Goal: Task Accomplishment & Management: Manage account settings

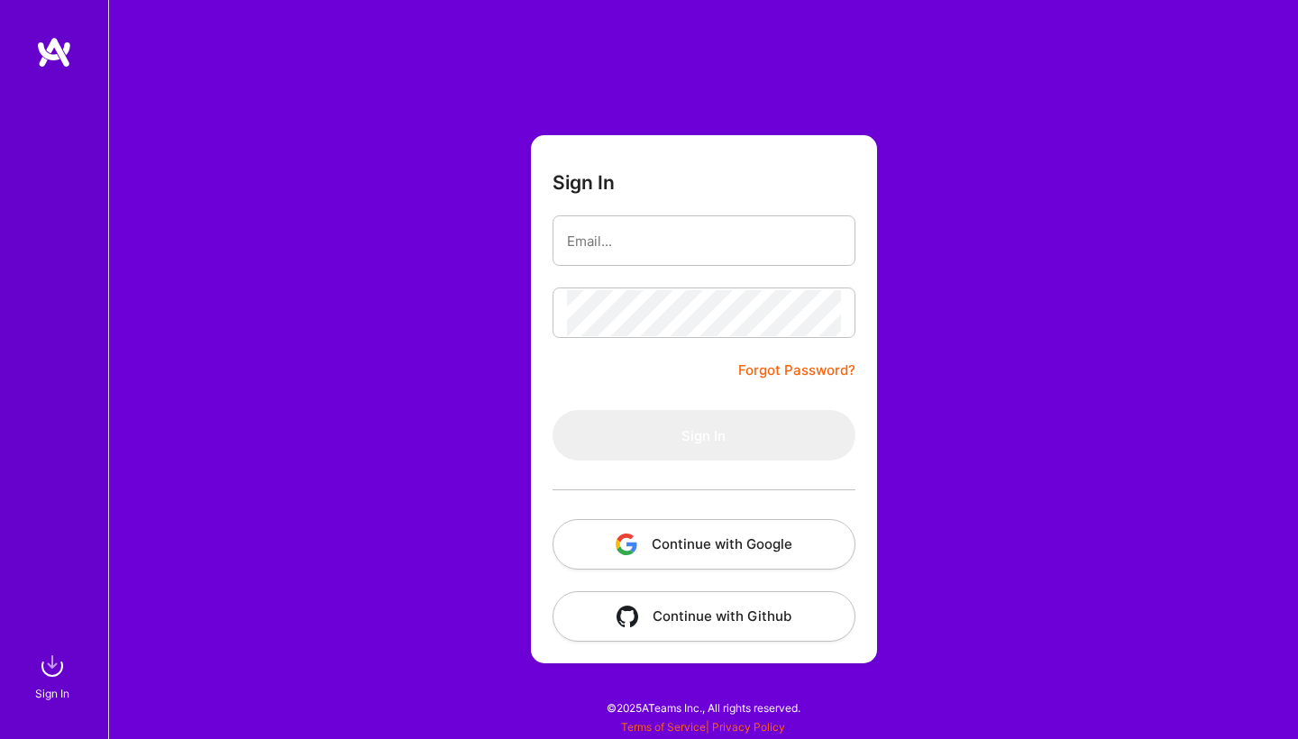
click at [719, 549] on button "Continue with Google" at bounding box center [703, 544] width 303 height 50
click at [1122, 679] on div "User not found" at bounding box center [1183, 680] width 158 height 46
click at [740, 549] on button "Continue with Google" at bounding box center [703, 544] width 303 height 50
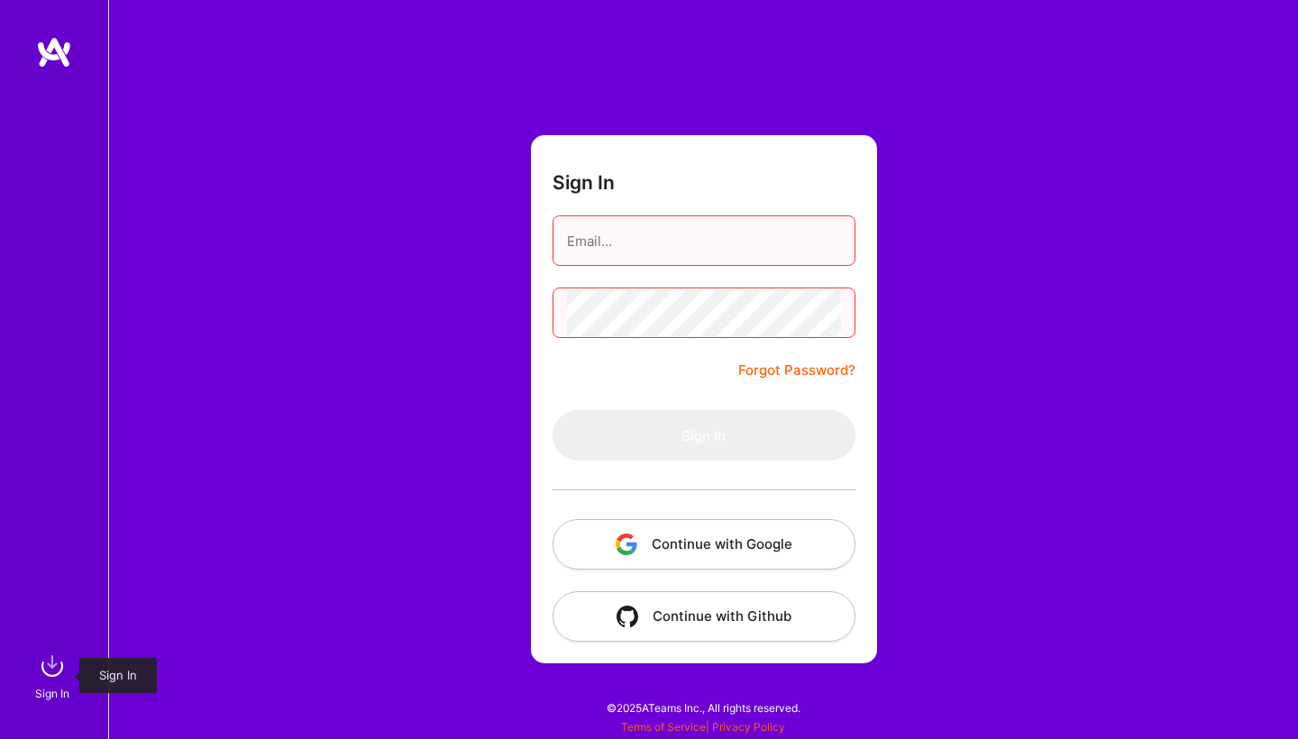
click at [52, 671] on img at bounding box center [52, 666] width 36 height 36
click at [50, 671] on img at bounding box center [52, 666] width 36 height 36
click at [1203, 689] on span "User not found" at bounding box center [1194, 680] width 96 height 19
click at [1134, 682] on img at bounding box center [1130, 680] width 11 height 11
click at [674, 233] on input "email" at bounding box center [704, 241] width 274 height 46
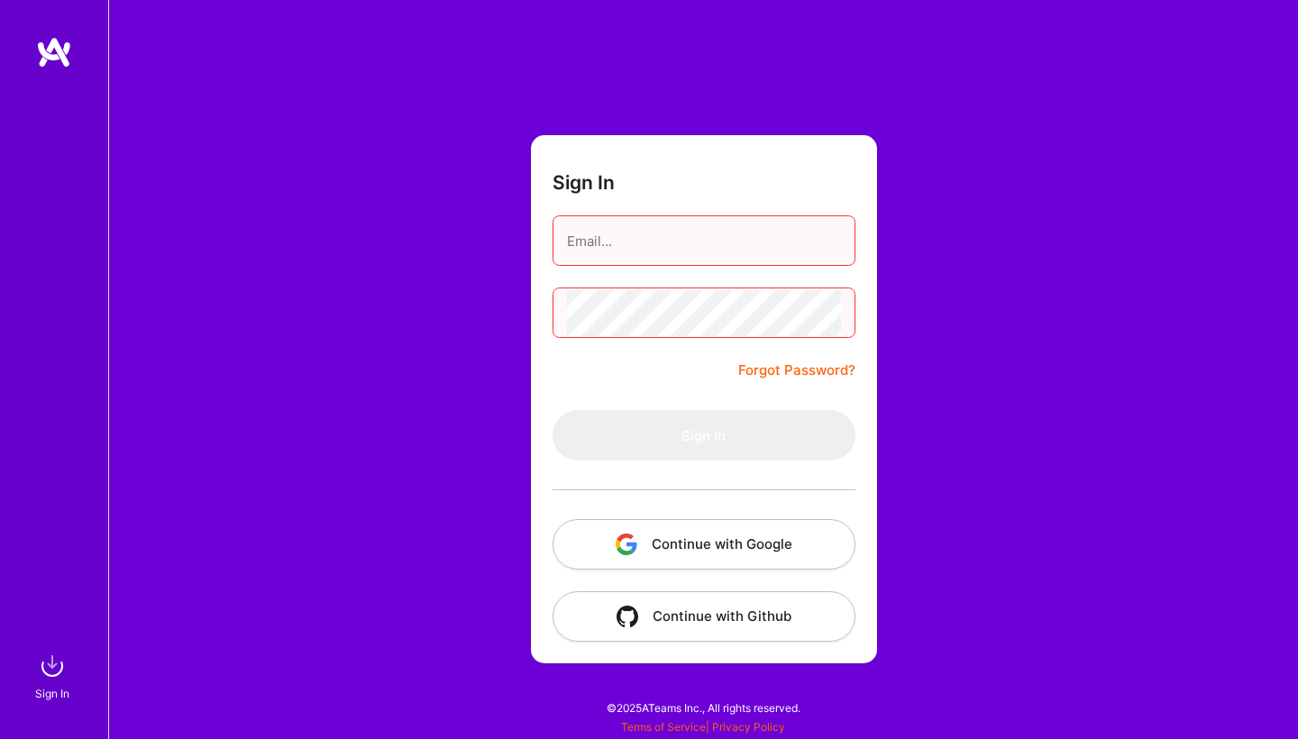
click at [795, 368] on link "Forgot Password?" at bounding box center [796, 371] width 117 height 22
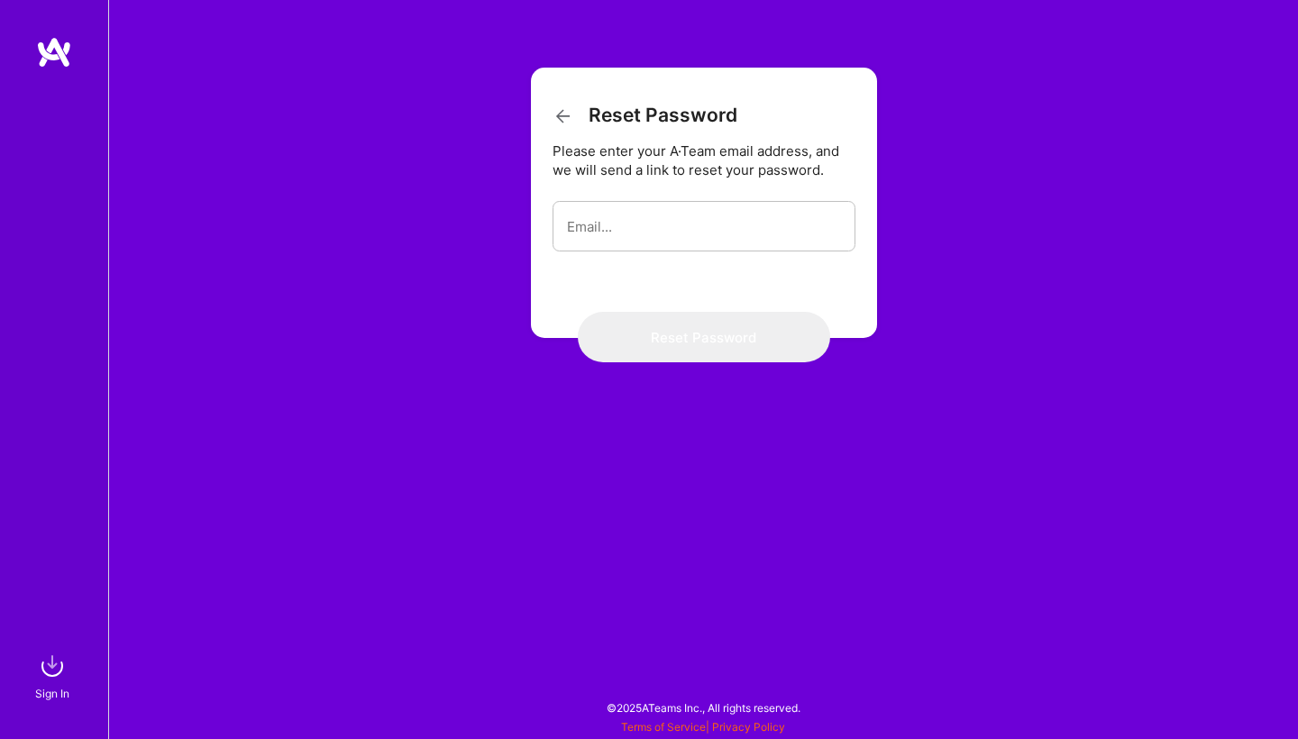
click at [560, 105] on h3 "Reset Password" at bounding box center [644, 115] width 185 height 23
click at [562, 114] on icon at bounding box center [563, 116] width 22 height 22
